Goal: Task Accomplishment & Management: Use online tool/utility

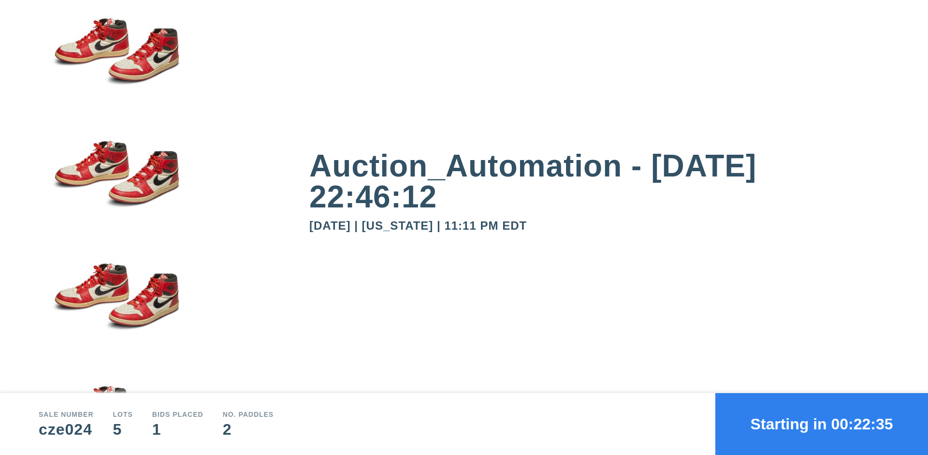
click at [822, 424] on button "Starting in 00:22:35" at bounding box center [822, 424] width 213 height 62
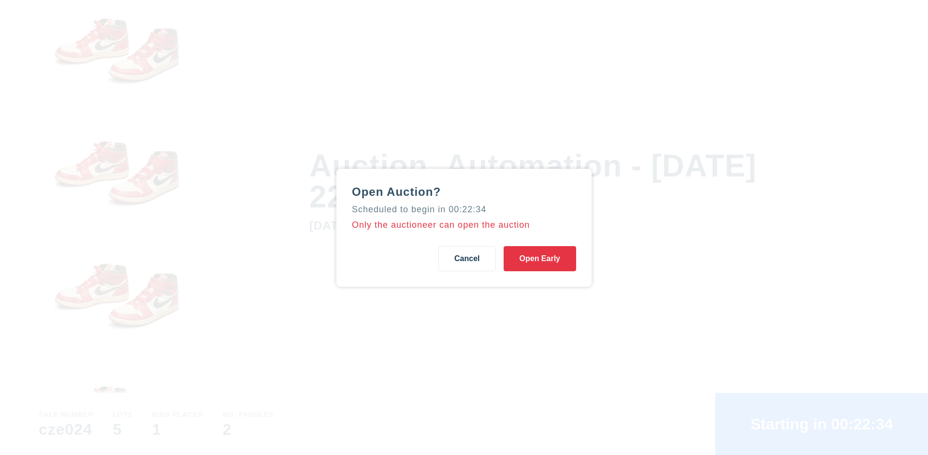
click at [540, 258] on button "Open Early" at bounding box center [540, 258] width 73 height 25
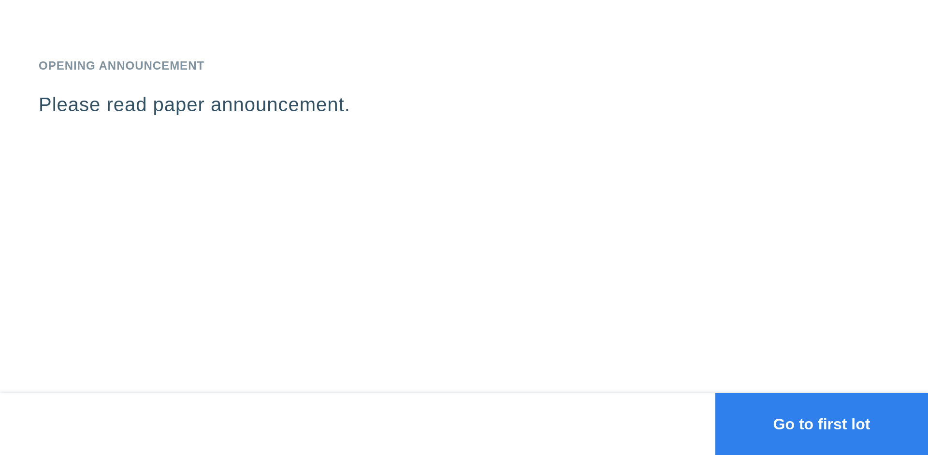
click at [822, 424] on button "Go to first lot" at bounding box center [822, 424] width 213 height 62
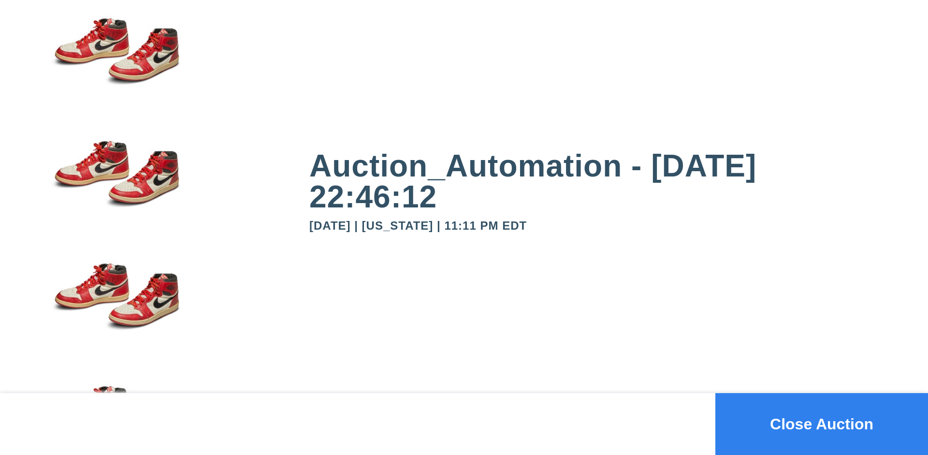
click at [822, 424] on button "Close Auction" at bounding box center [822, 424] width 213 height 62
